Goal: Task Accomplishment & Management: Use online tool/utility

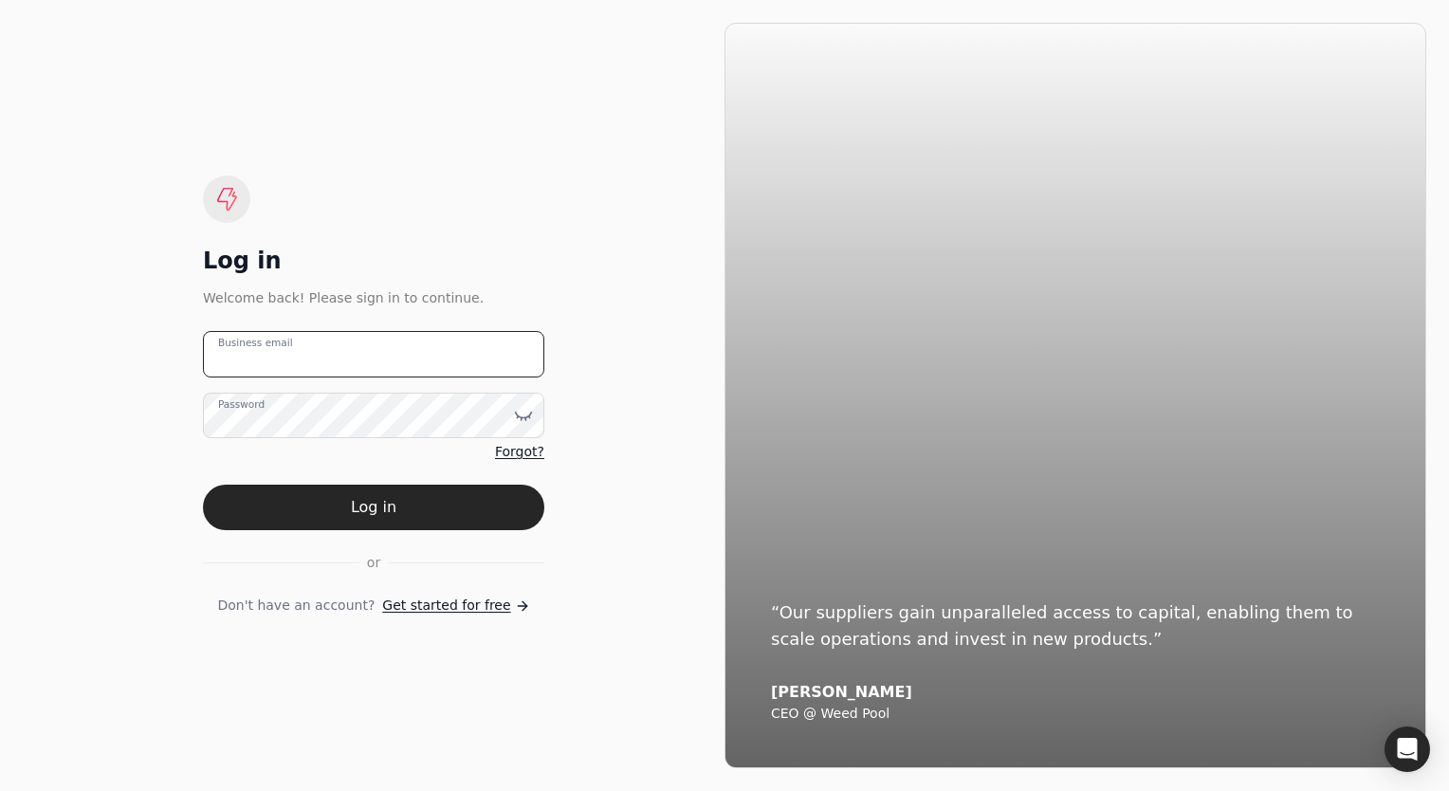
type email "[PERSON_NAME][EMAIL_ADDRESS][DOMAIN_NAME]"
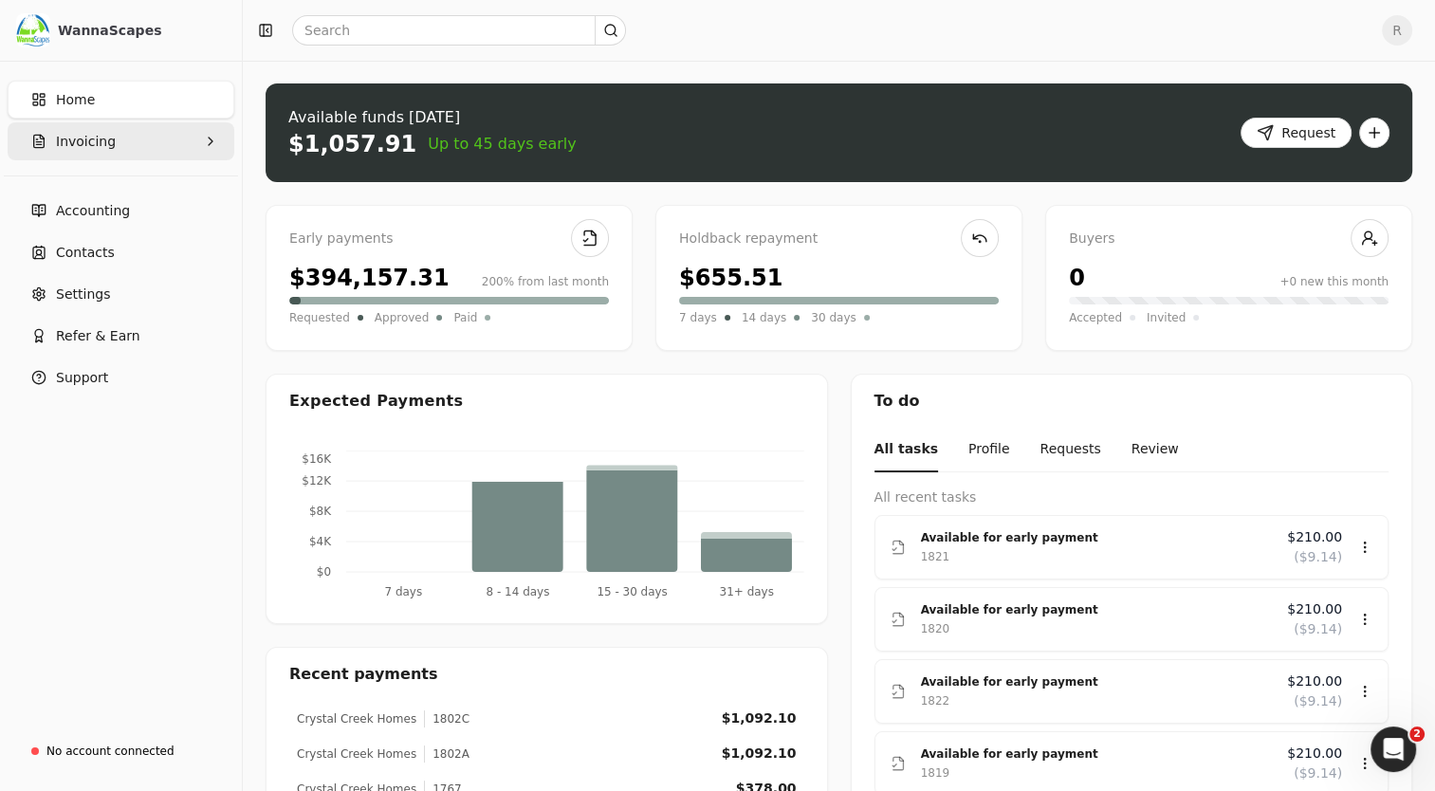
click at [70, 138] on span "Invoicing" at bounding box center [86, 142] width 60 height 20
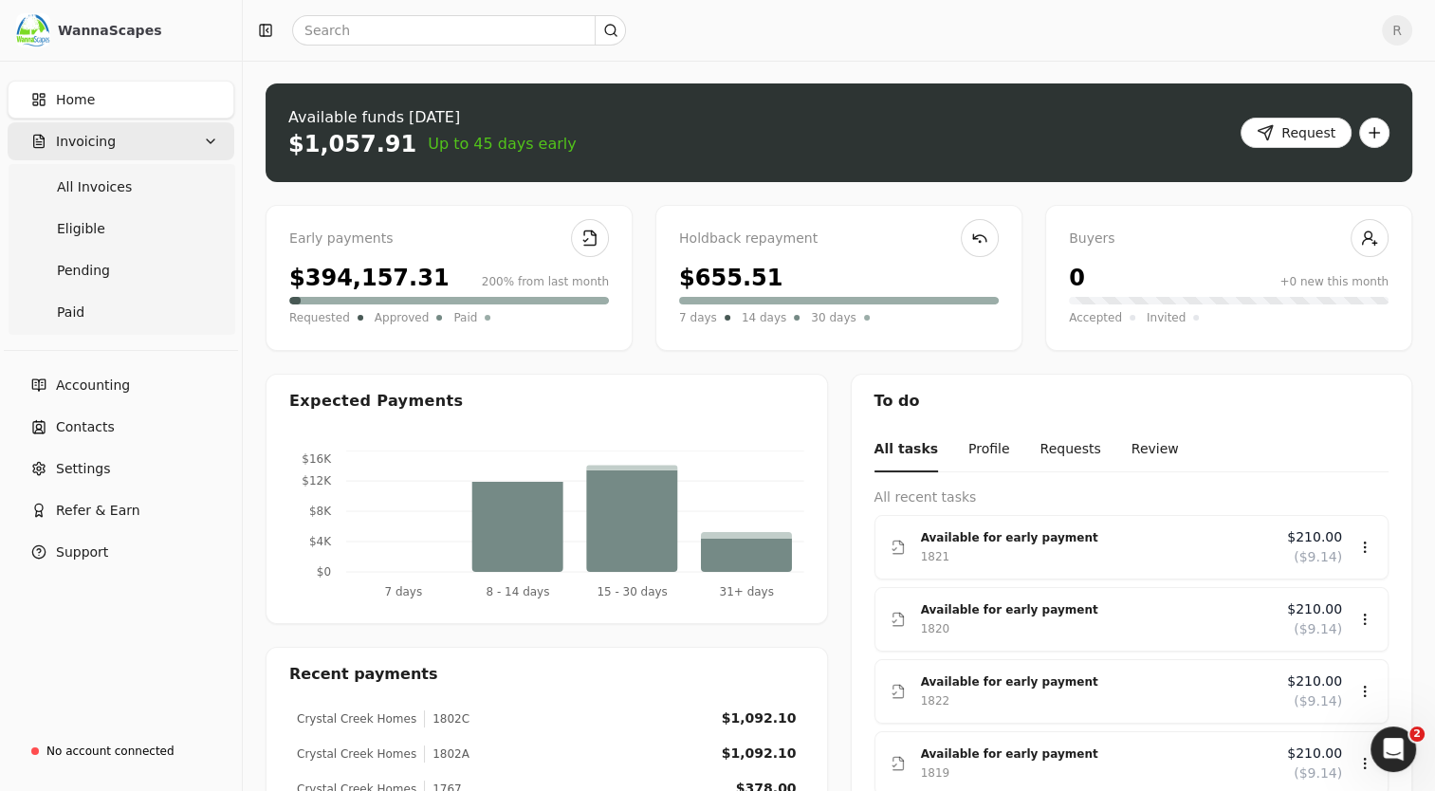
click at [104, 136] on span "Invoicing" at bounding box center [86, 142] width 60 height 20
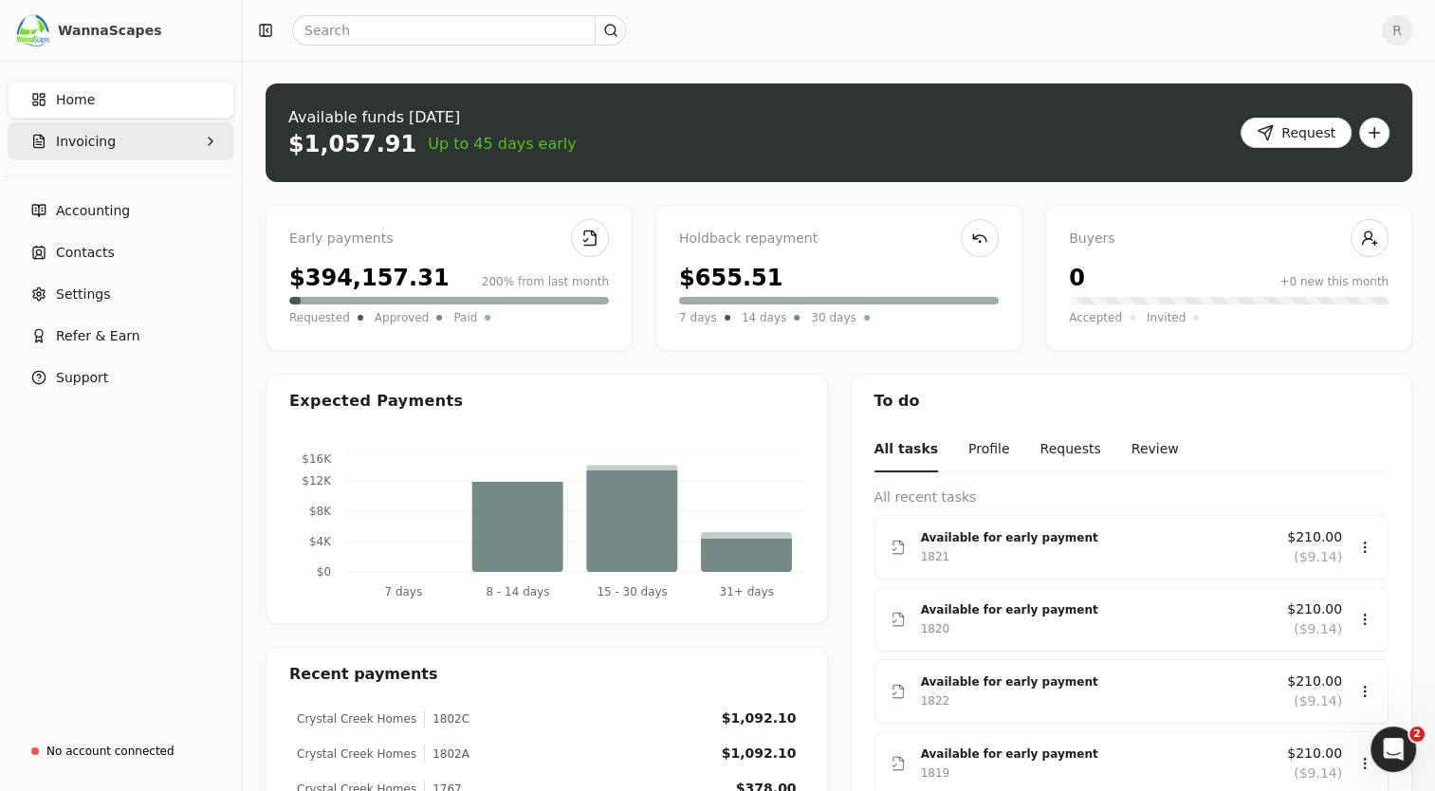
click at [104, 136] on span "Invoicing" at bounding box center [86, 142] width 60 height 20
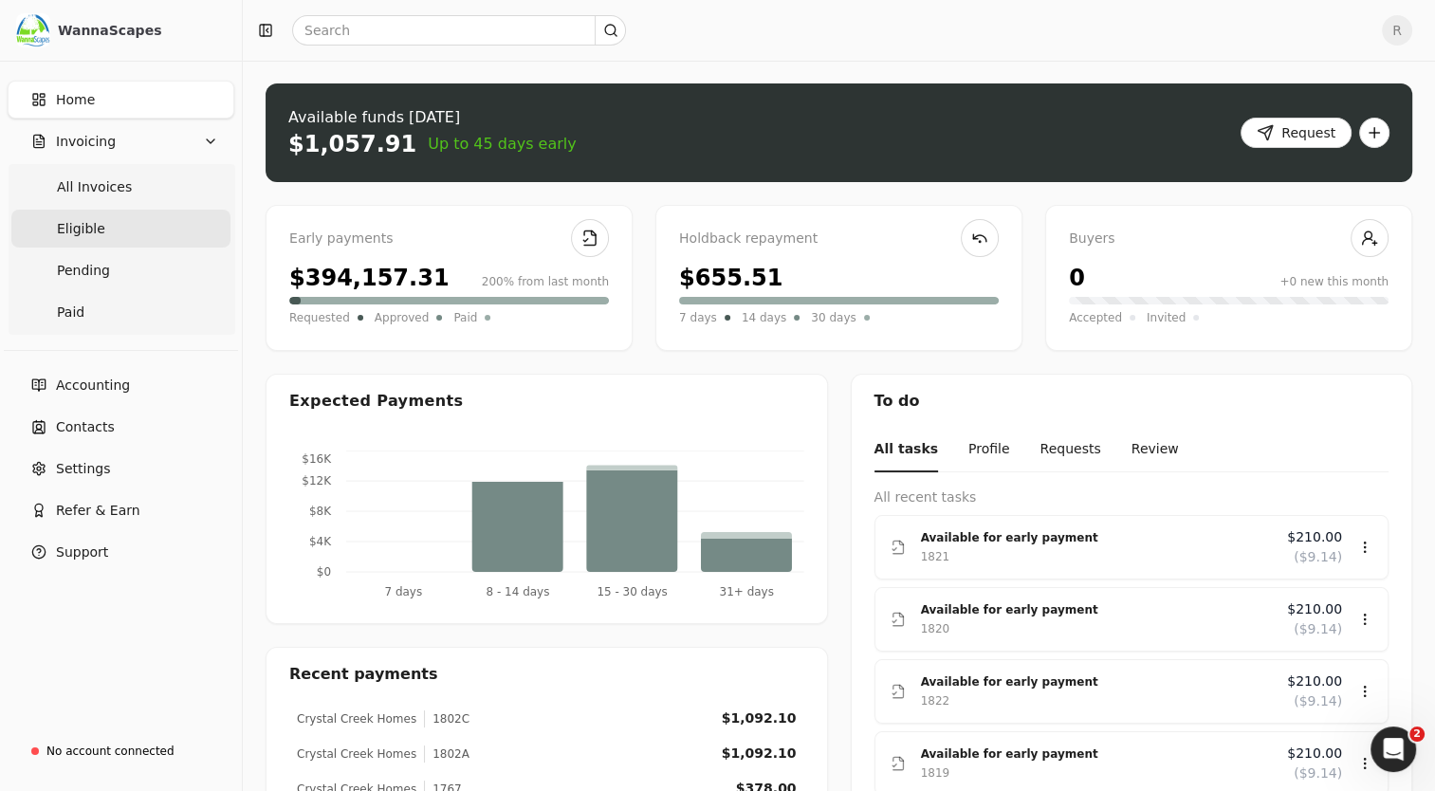
click at [83, 225] on span "Eligible" at bounding box center [81, 229] width 48 height 20
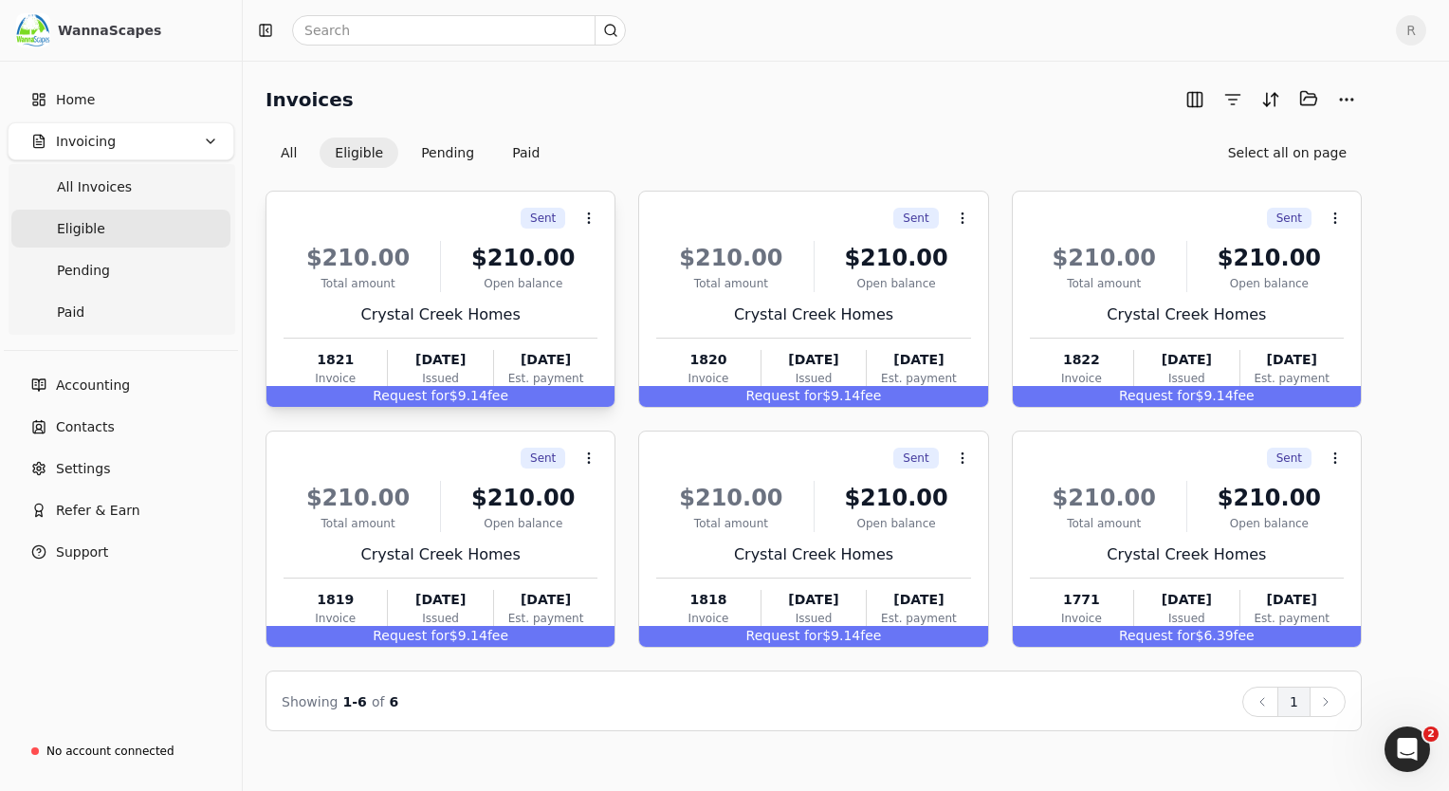
click at [417, 307] on div "Crystal Creek Homes" at bounding box center [441, 314] width 314 height 23
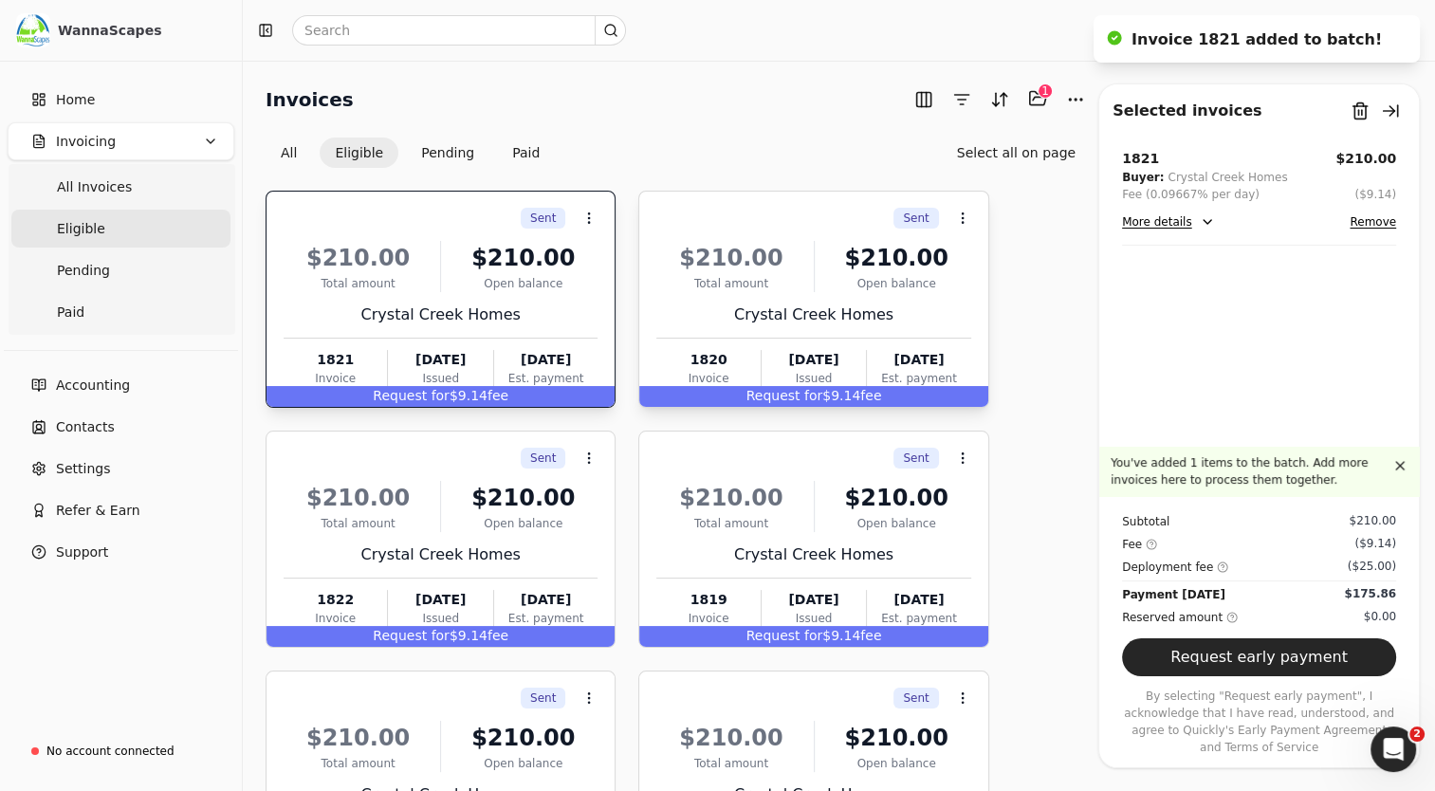
click at [732, 311] on div "Crystal Creek Homes" at bounding box center [813, 314] width 314 height 23
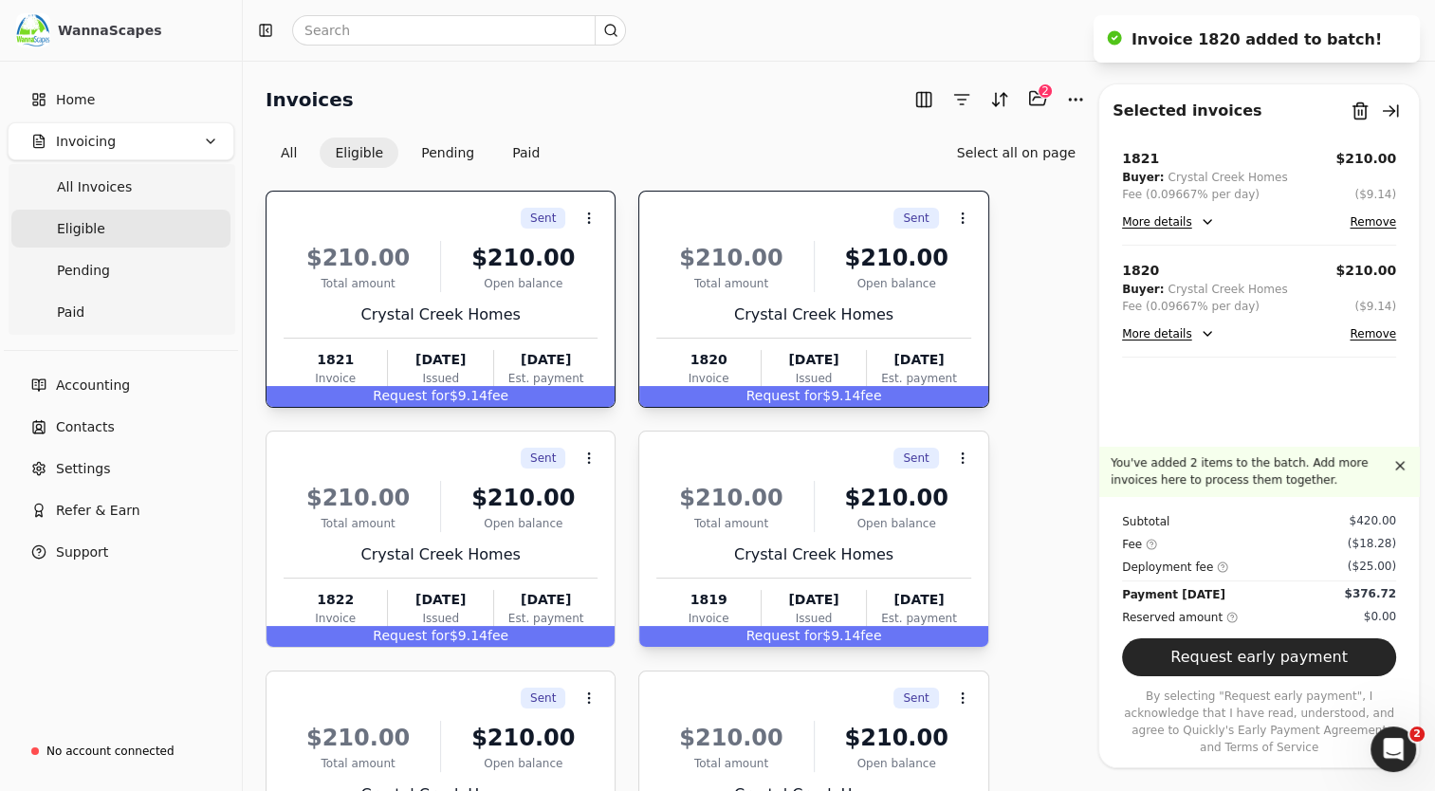
click at [768, 507] on div "$210.00" at bounding box center [730, 498] width 149 height 34
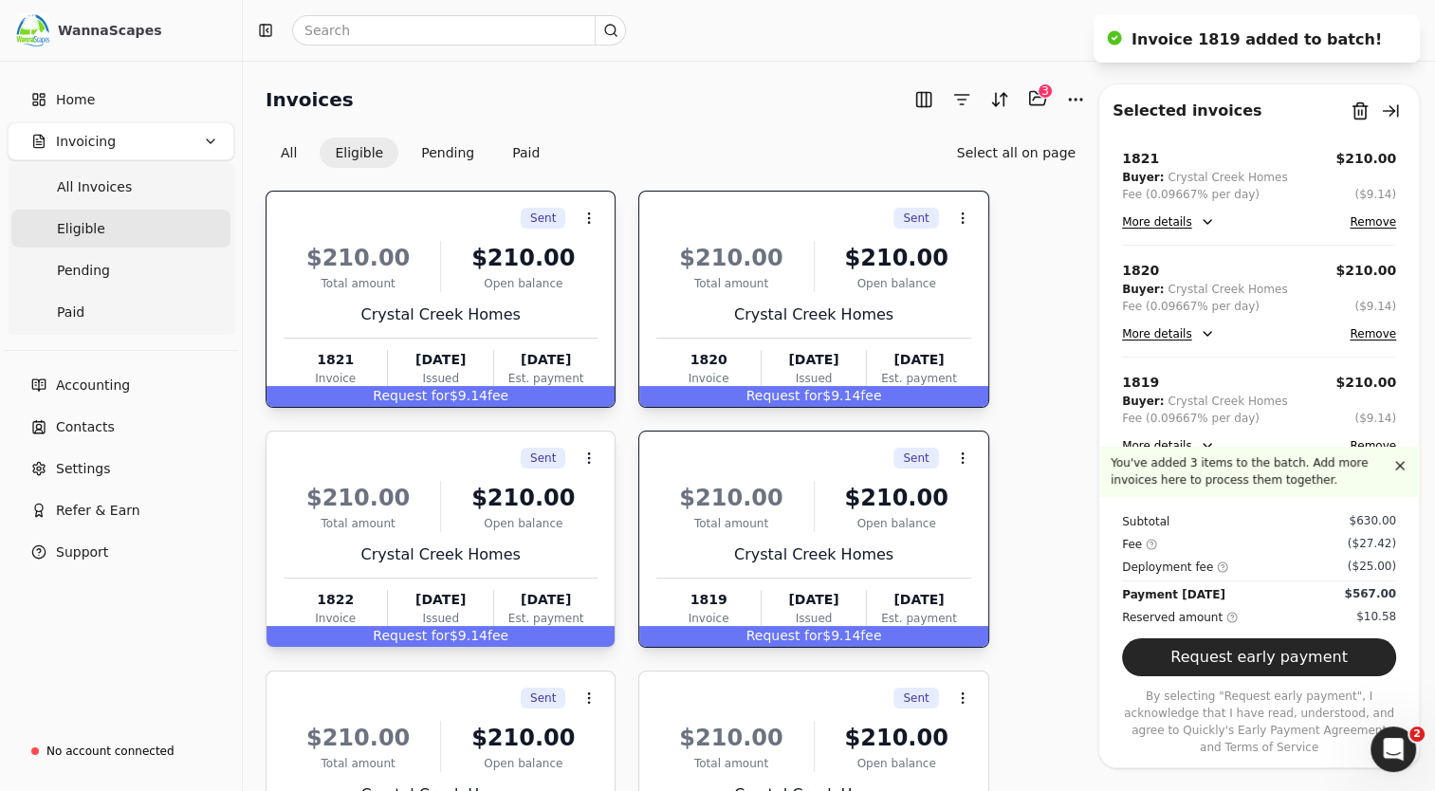
click at [483, 490] on div "$210.00" at bounding box center [522, 498] width 149 height 34
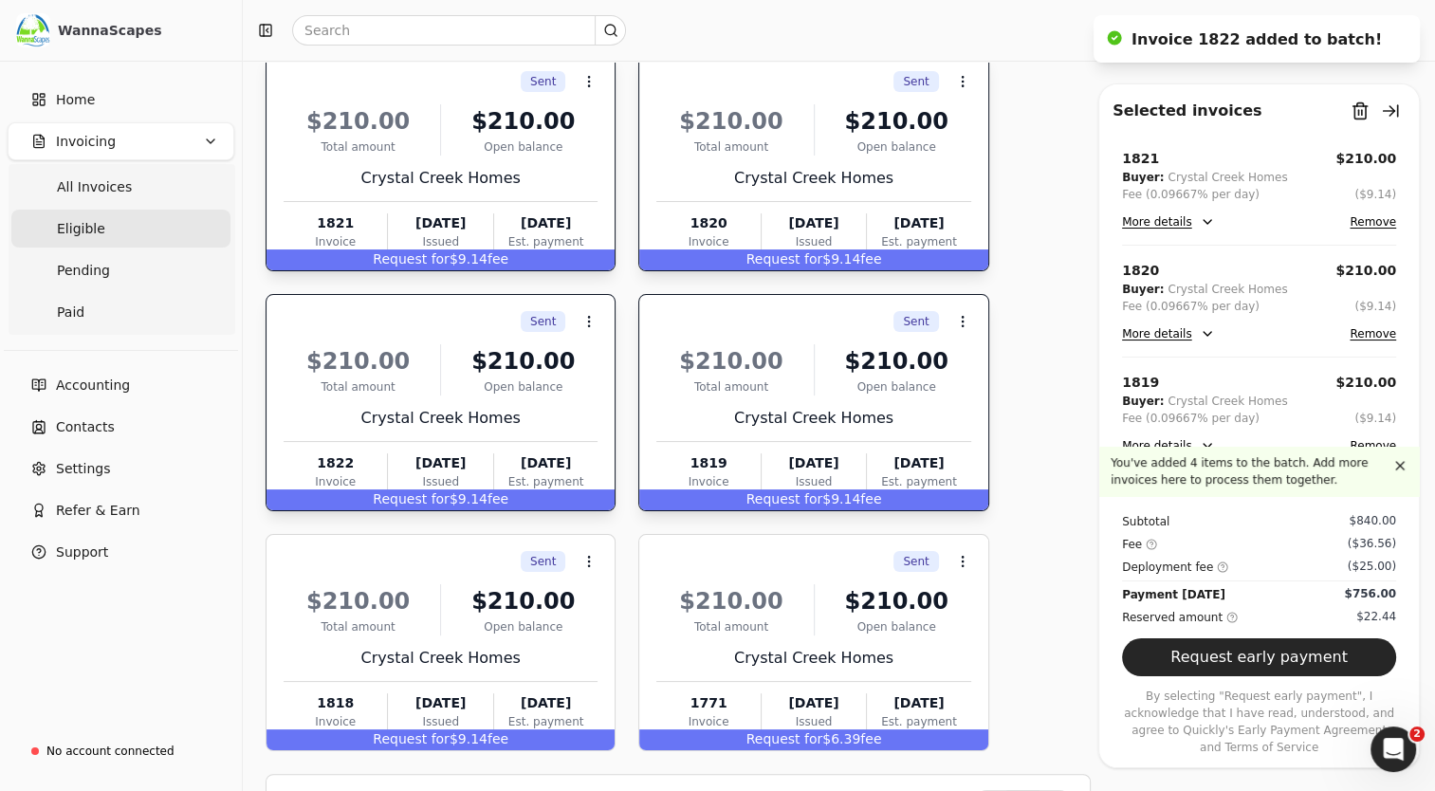
scroll to position [190, 0]
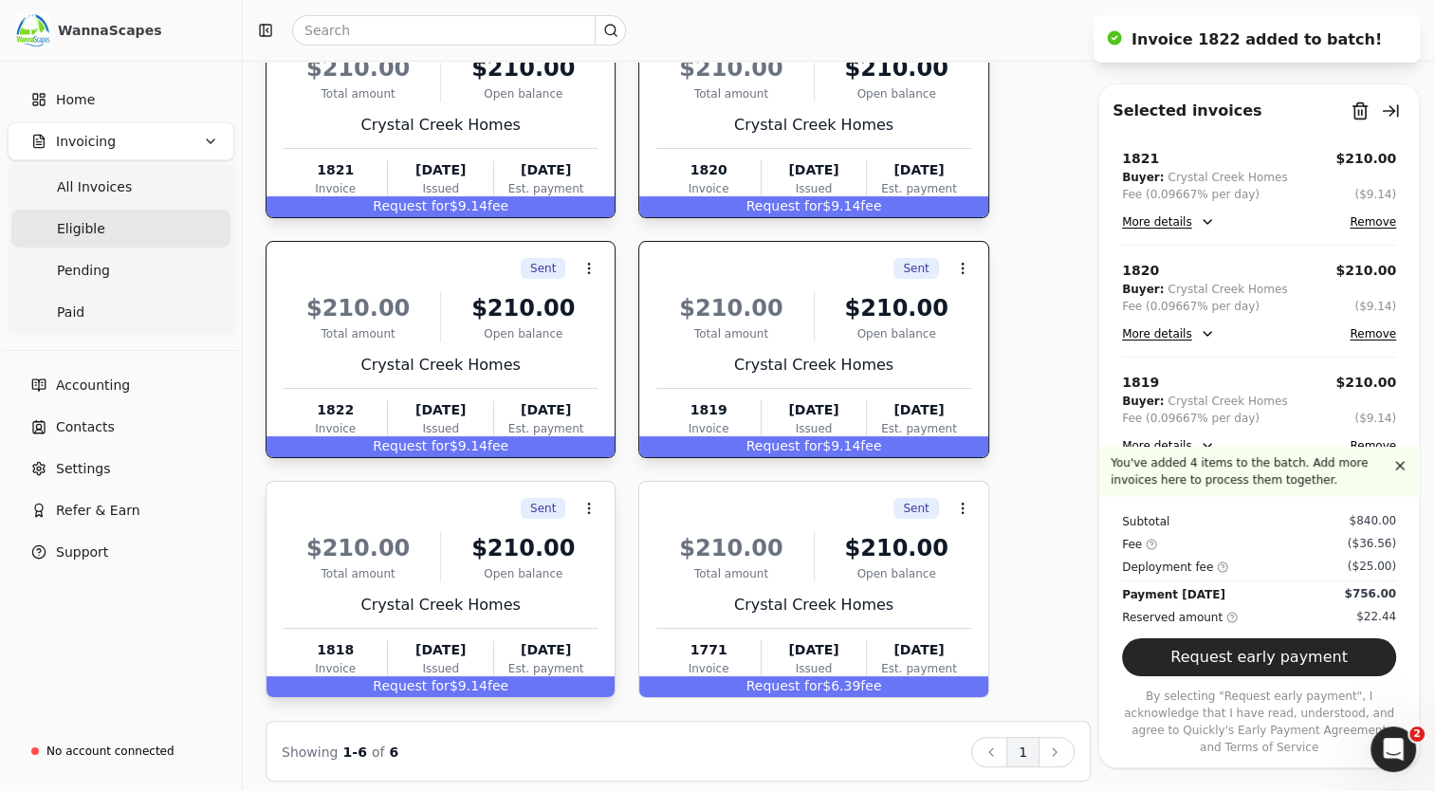
click at [476, 541] on div "$210.00" at bounding box center [522, 548] width 149 height 34
click at [794, 552] on div "$210.00" at bounding box center [730, 548] width 149 height 34
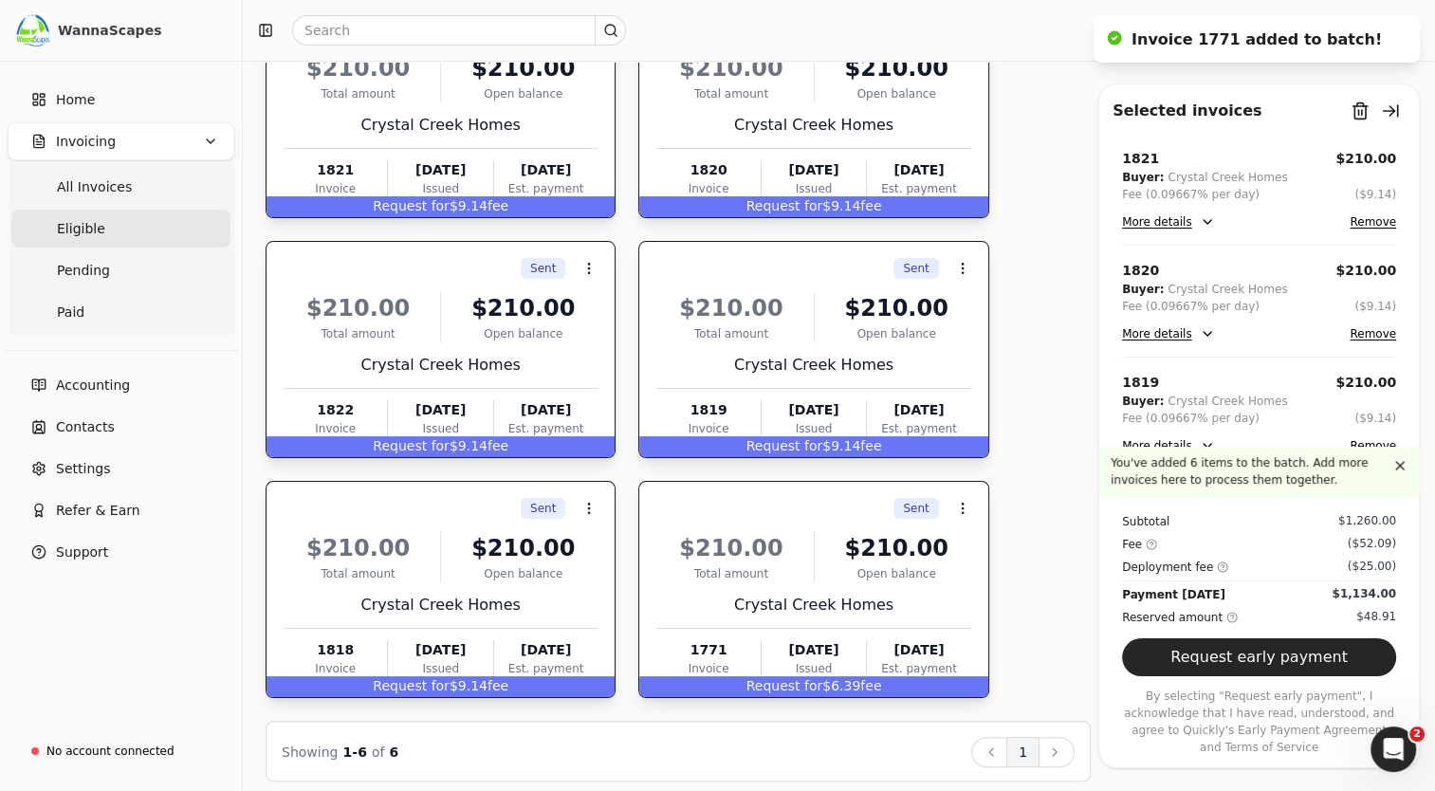
click at [1274, 676] on button "Request early payment" at bounding box center [1259, 657] width 274 height 38
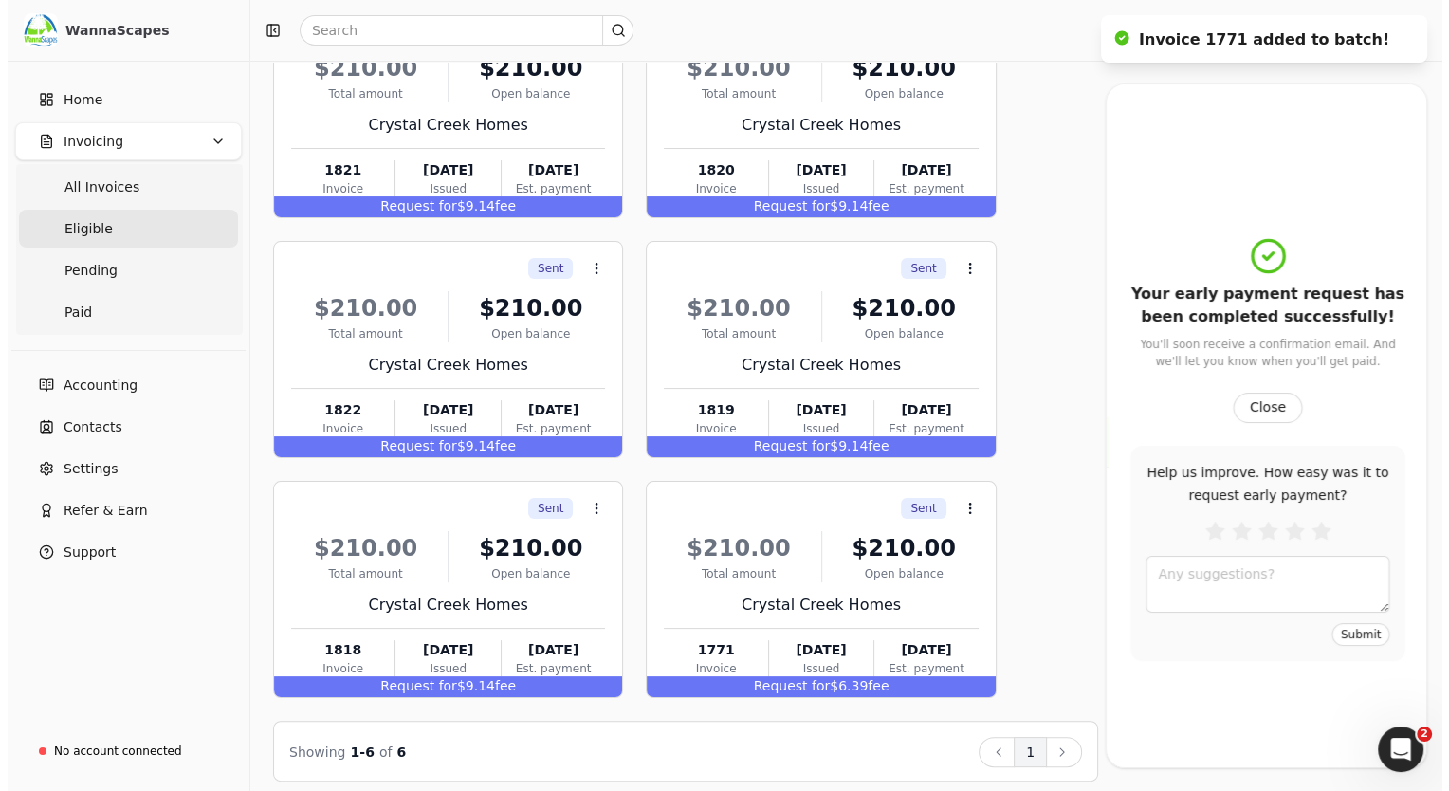
scroll to position [0, 0]
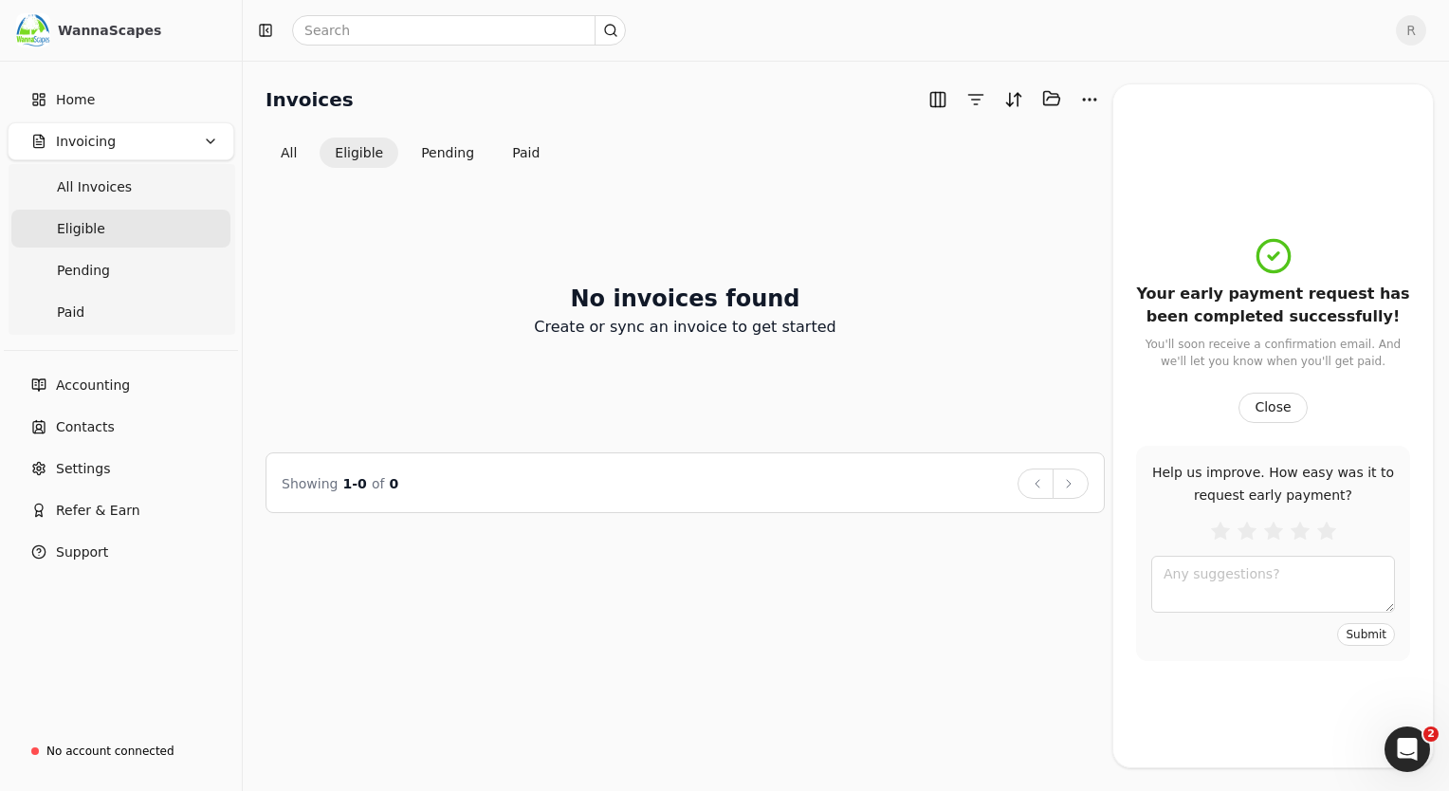
drag, startPoint x: 1271, startPoint y: 405, endPoint x: 979, endPoint y: 278, distance: 317.6
click at [1271, 404] on button "Close" at bounding box center [1272, 408] width 68 height 30
